Goal: Use online tool/utility: Utilize a website feature to perform a specific function

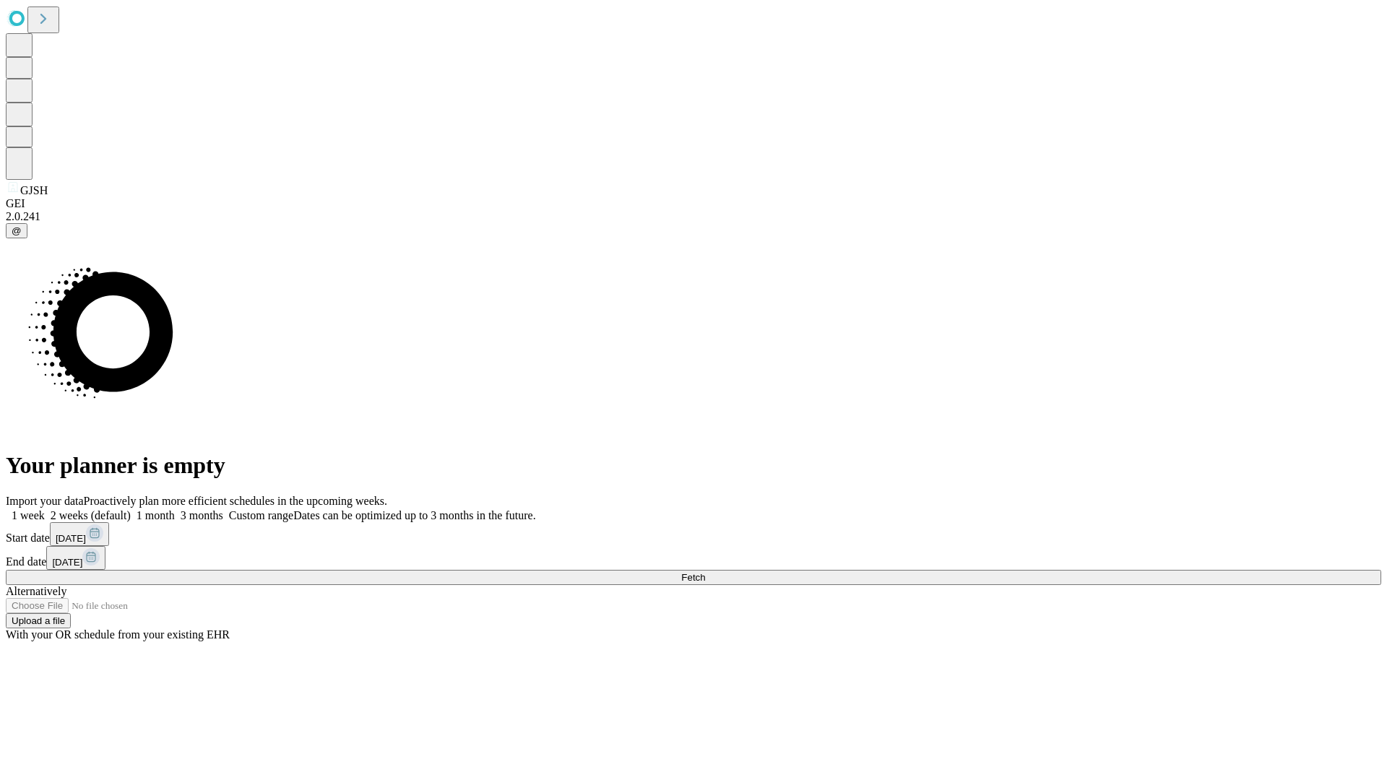
click at [705, 572] on span "Fetch" at bounding box center [693, 577] width 24 height 11
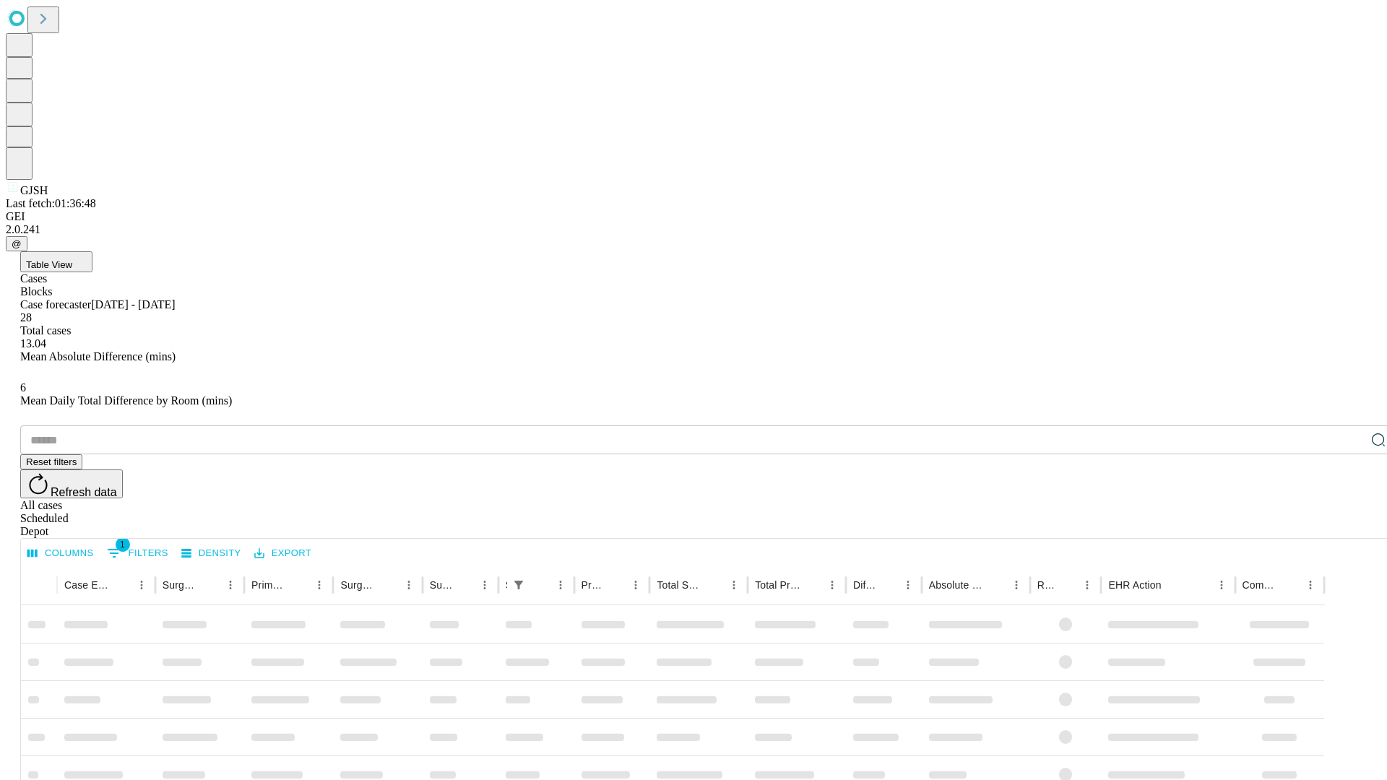
click at [72, 259] on span "Table View" at bounding box center [49, 264] width 46 height 11
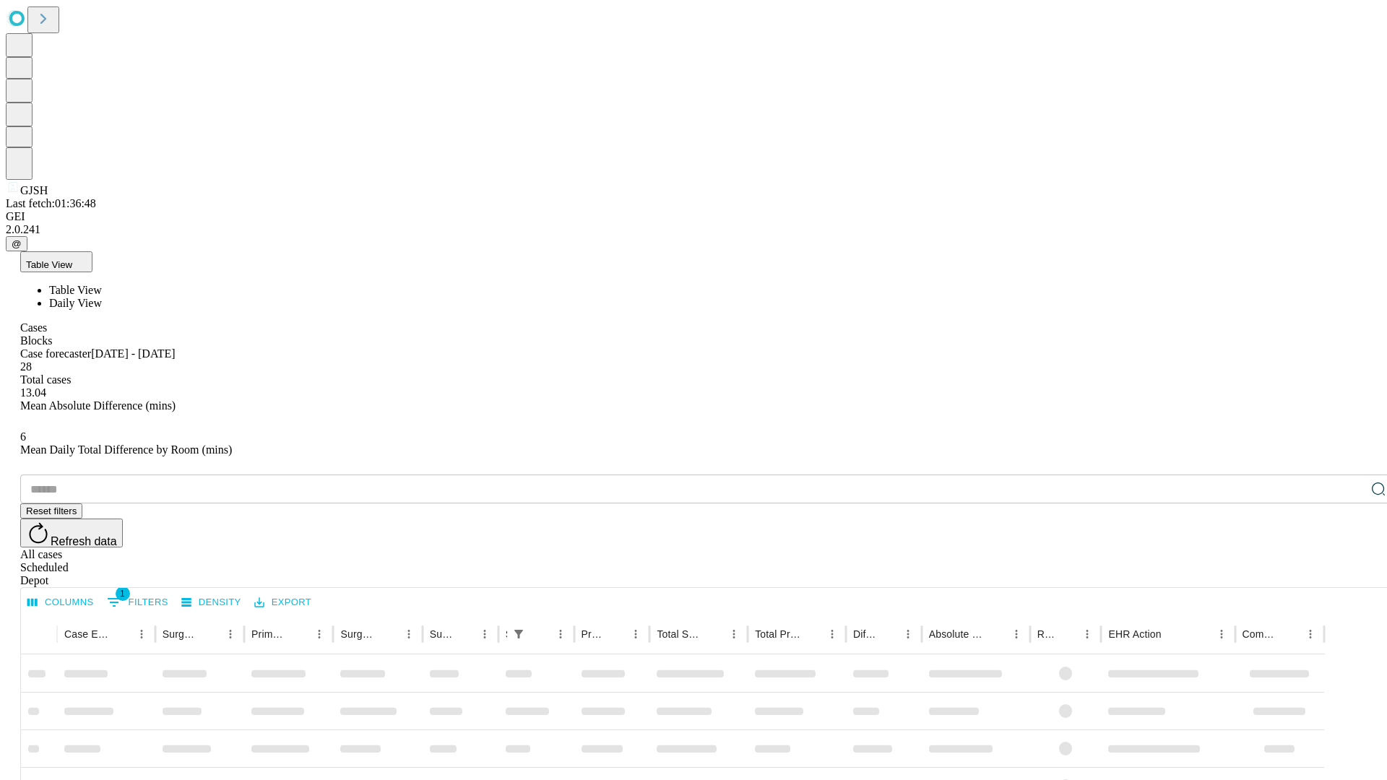
click at [102, 297] on span "Daily View" at bounding box center [75, 303] width 53 height 12
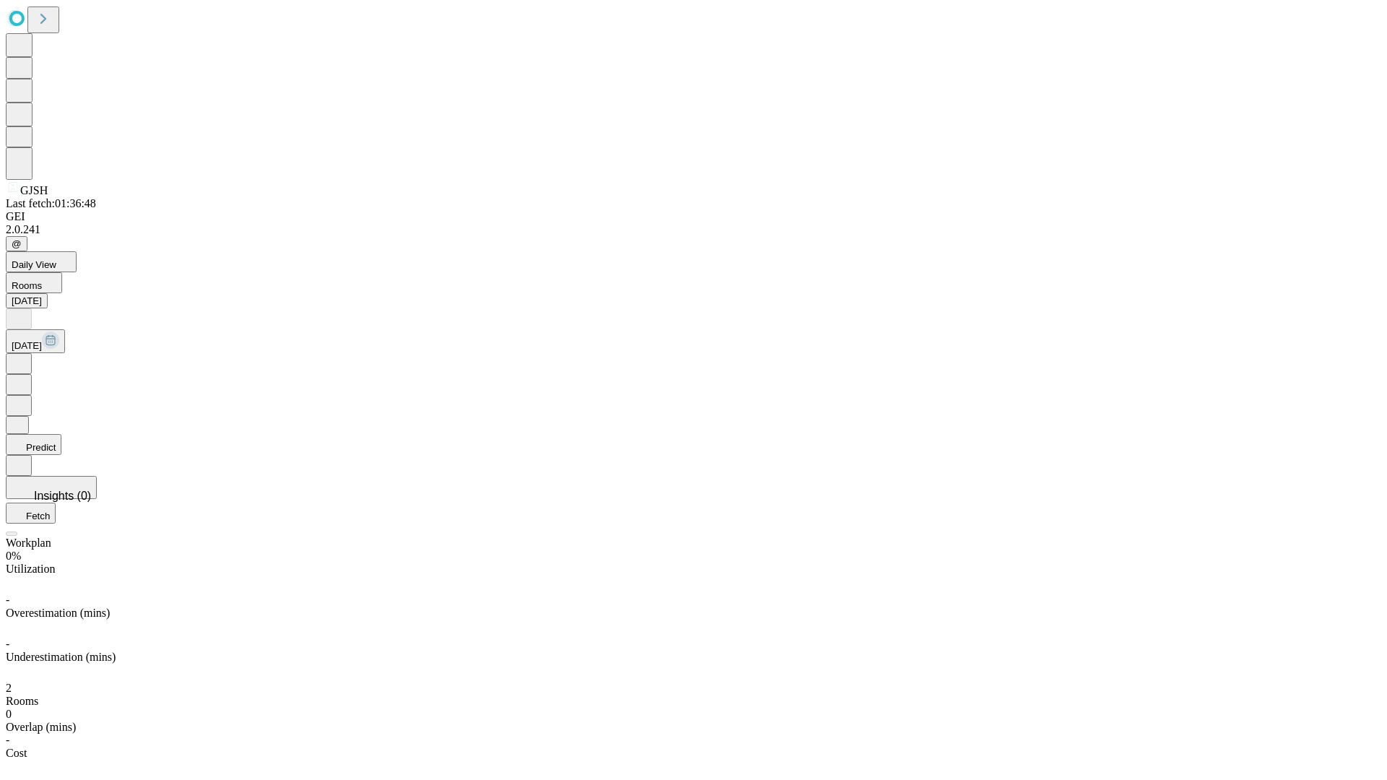
click at [61, 434] on button "Predict" at bounding box center [34, 444] width 56 height 21
